Goal: Find specific page/section: Find specific page/section

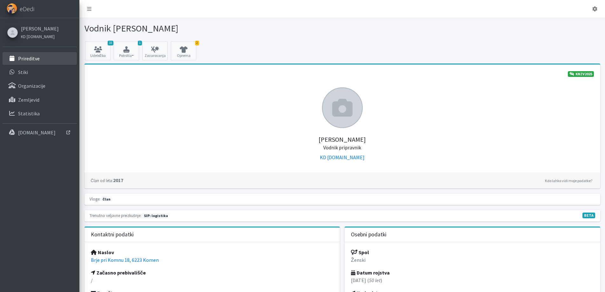
click at [17, 60] on link "Prireditve" at bounding box center [40, 58] width 74 height 13
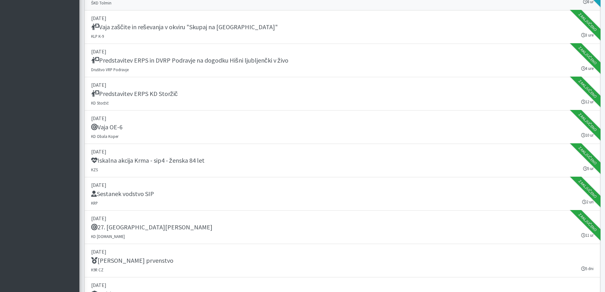
scroll to position [699, 0]
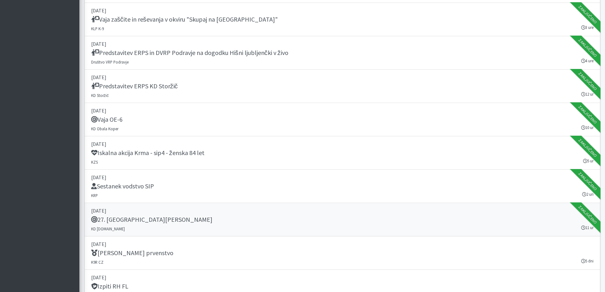
click at [119, 218] on h5 "27. [GEOGRAPHIC_DATA][PERSON_NAME]" at bounding box center [151, 220] width 121 height 8
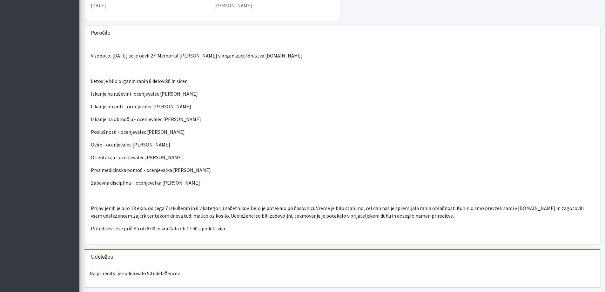
scroll to position [159, 0]
